Goal: Information Seeking & Learning: Learn about a topic

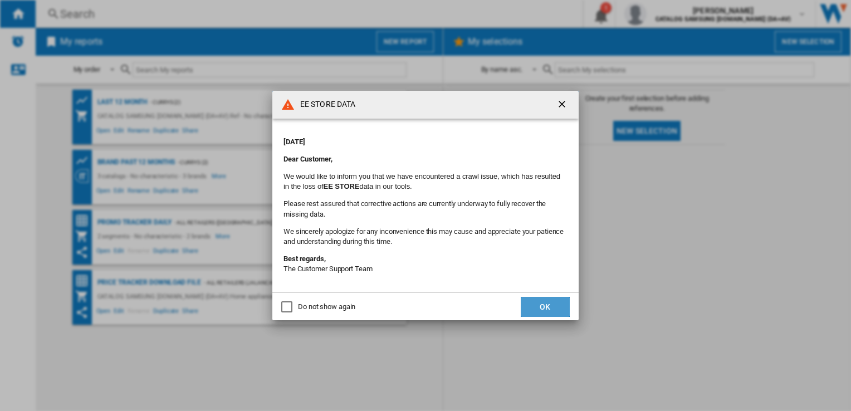
click at [541, 314] on button "OK" at bounding box center [545, 307] width 49 height 20
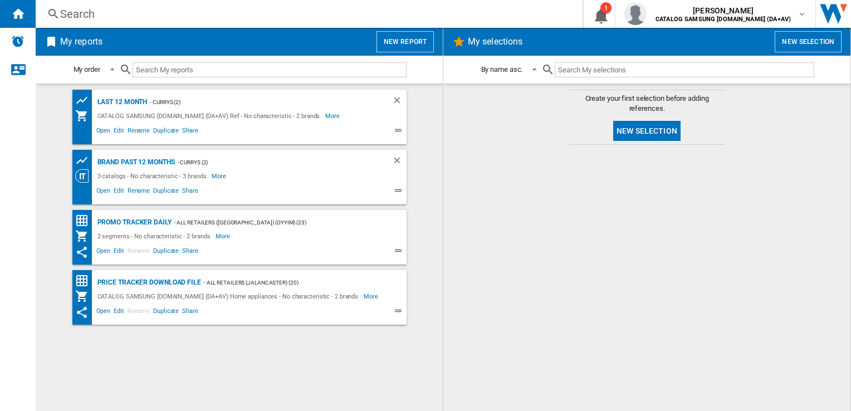
click at [104, 12] on div "Search" at bounding box center [306, 14] width 493 height 16
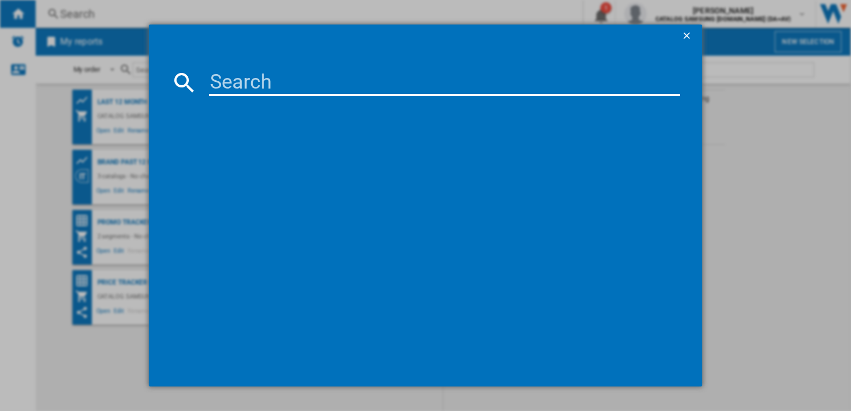
click at [242, 86] on input at bounding box center [444, 82] width 471 height 27
paste input "GSLC41PYPE"
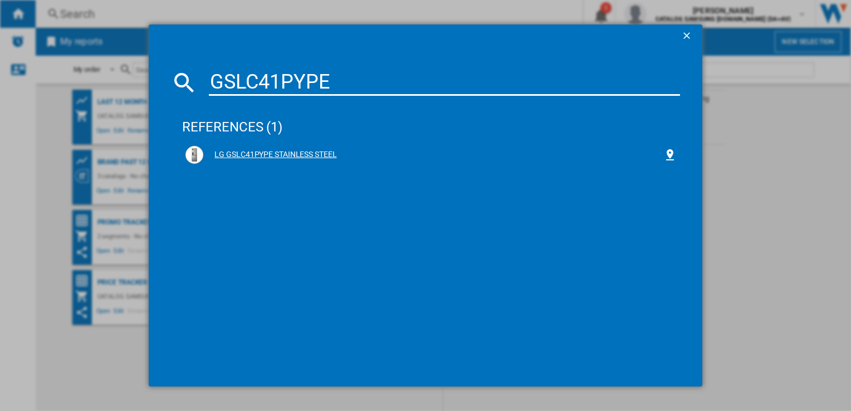
type input "GSLC41PYPE"
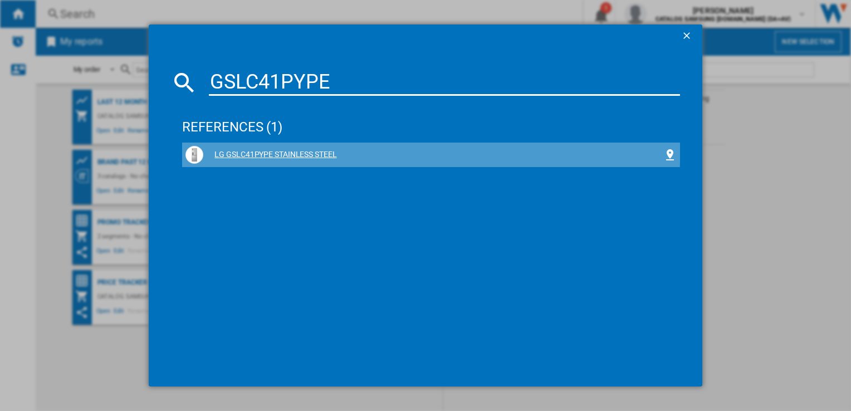
click at [307, 153] on div "LG GSLC41PYPE STAINLESS STEEL" at bounding box center [432, 154] width 459 height 11
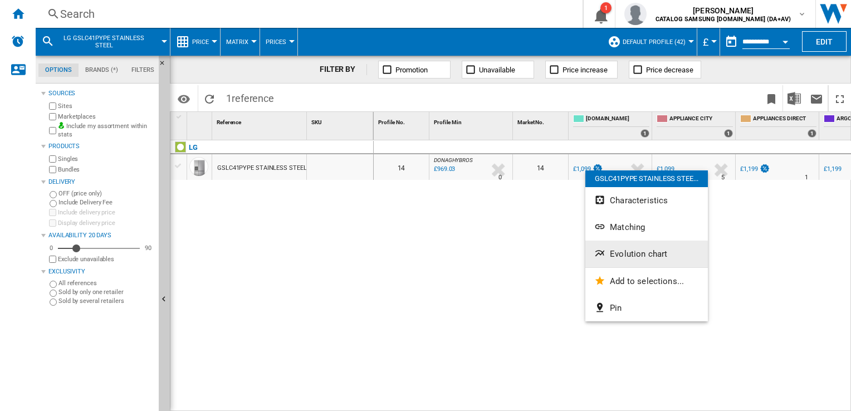
click at [639, 253] on span "Evolution chart" at bounding box center [638, 254] width 57 height 10
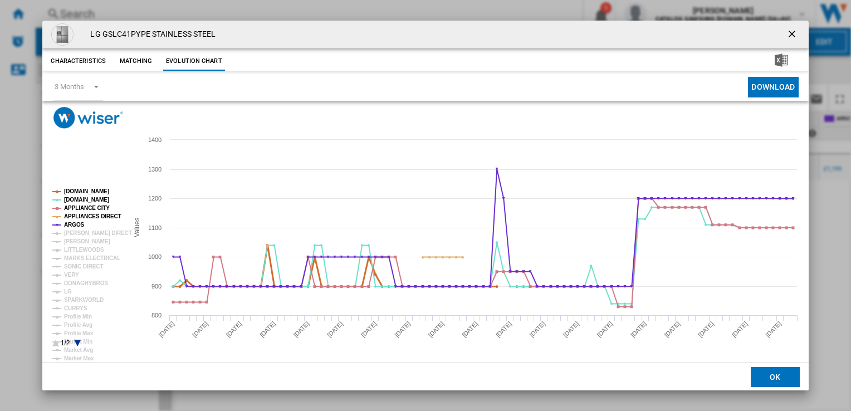
click at [84, 189] on tspan "[DOMAIN_NAME]" at bounding box center [86, 191] width 45 height 6
click at [80, 197] on tspan "[DOMAIN_NAME]" at bounding box center [86, 200] width 45 height 6
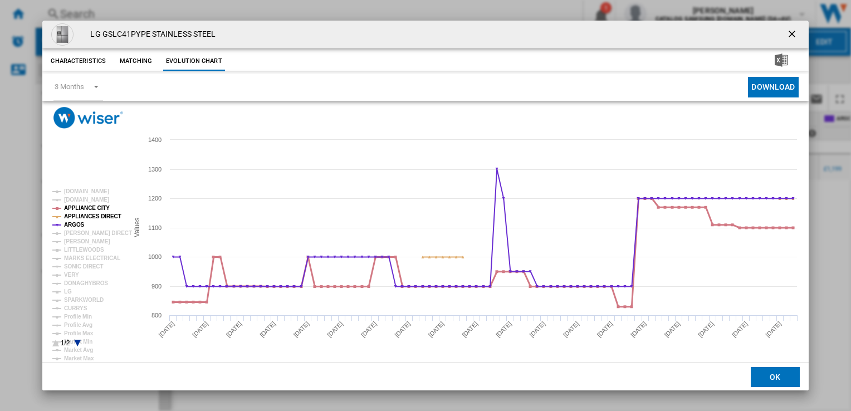
click at [79, 207] on tspan "APPLIANCE CITY" at bounding box center [87, 208] width 46 height 6
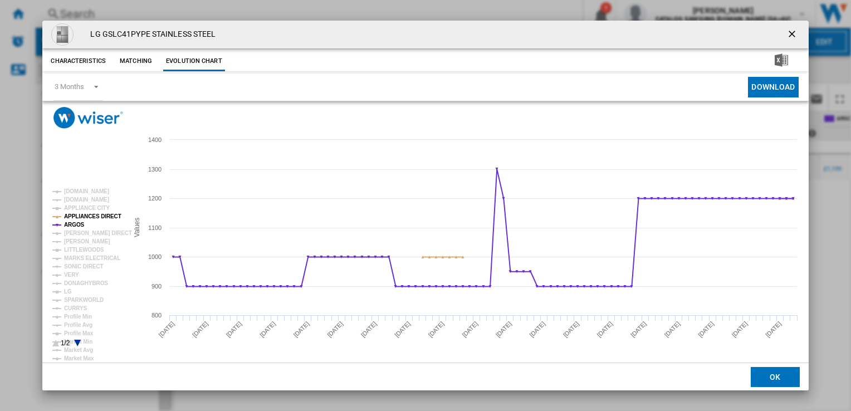
click at [80, 214] on tspan "APPLIANCES DIRECT" at bounding box center [92, 216] width 57 height 6
click at [75, 226] on tspan "ARGOS" at bounding box center [74, 225] width 21 height 6
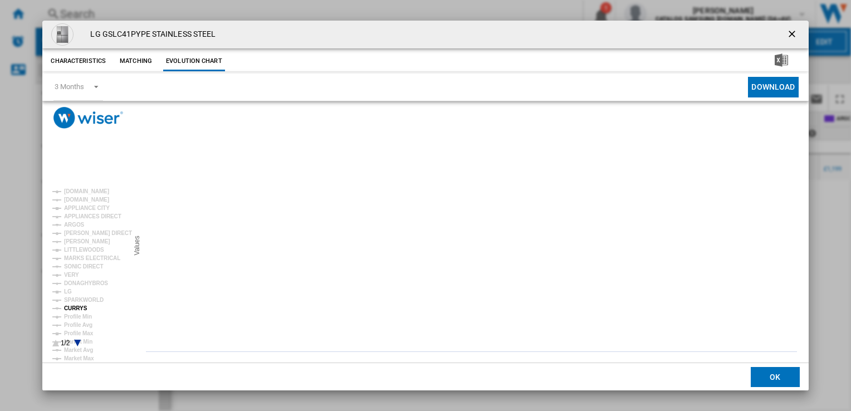
click at [75, 306] on tspan "CURRYS" at bounding box center [75, 308] width 23 height 6
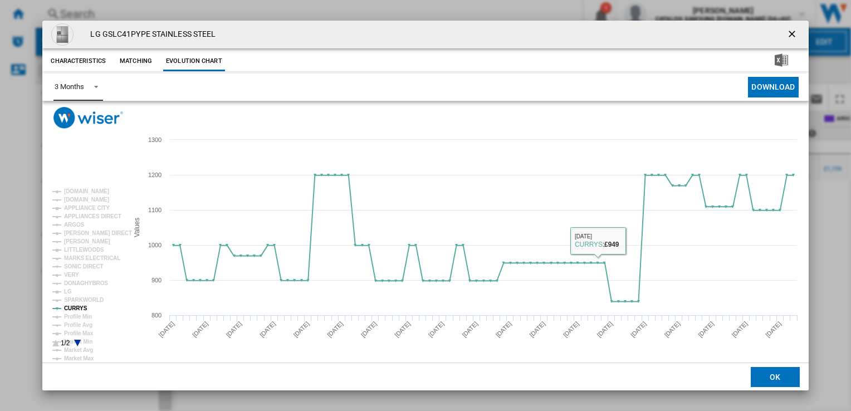
click at [100, 82] on span "Product popup" at bounding box center [92, 86] width 13 height 10
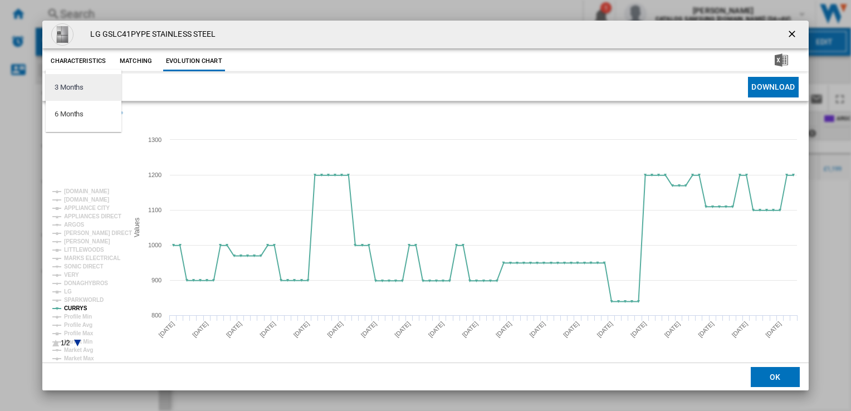
click at [98, 82] on md-option "3 Months" at bounding box center [84, 87] width 76 height 27
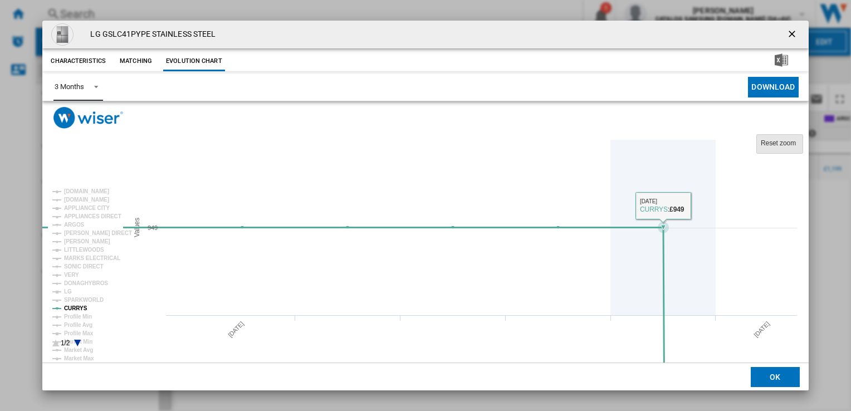
click at [785, 148] on rect "Product popup" at bounding box center [780, 144] width 46 height 19
